Goal: Communication & Community: Answer question/provide support

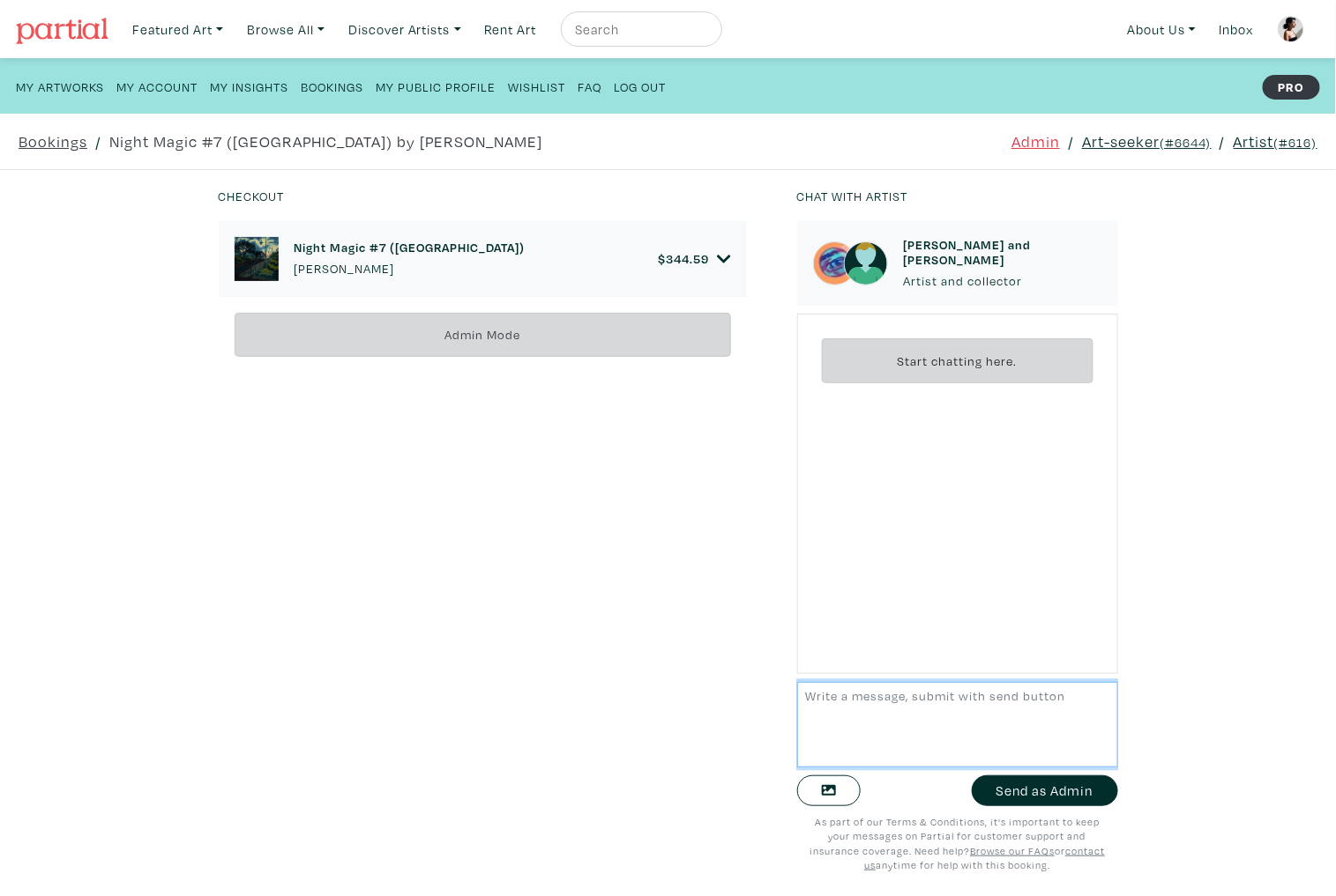
click at [924, 730] on textarea at bounding box center [957, 725] width 321 height 85
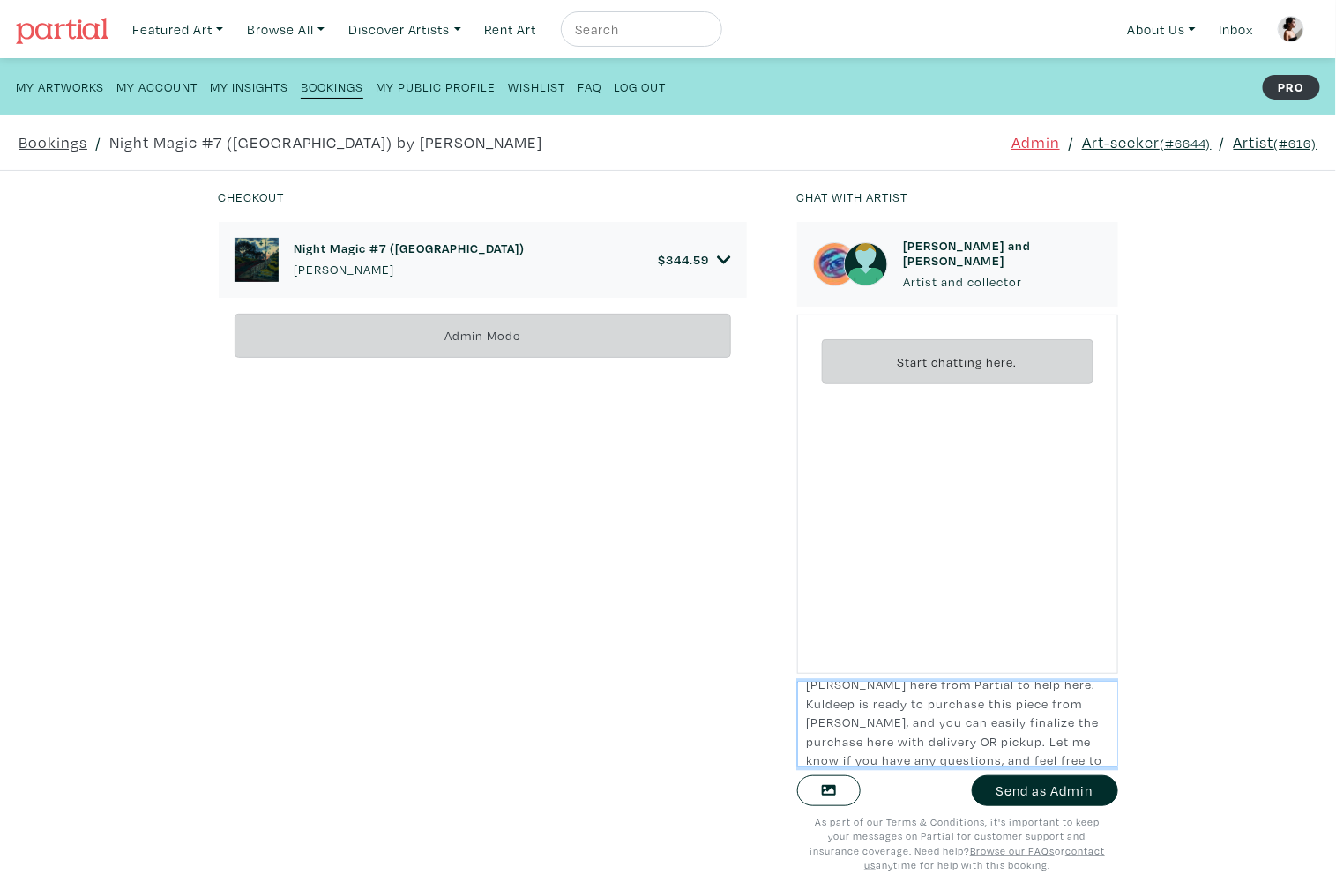
scroll to position [50, 0]
type textarea "Hi [PERSON_NAME] and [PERSON_NAME], [PERSON_NAME] here from Partial to help her…"
click at [1025, 794] on button "Send as Admin" at bounding box center [1044, 791] width 146 height 31
